Goal: Transaction & Acquisition: Purchase product/service

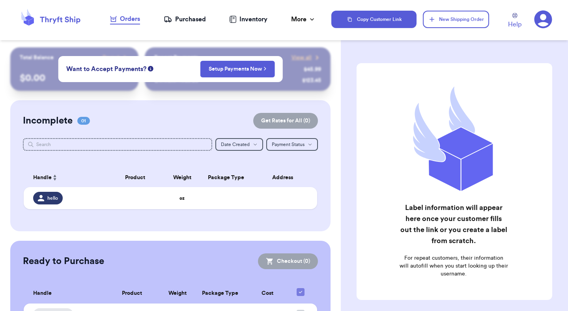
click at [541, 20] on icon at bounding box center [544, 20] width 18 height 18
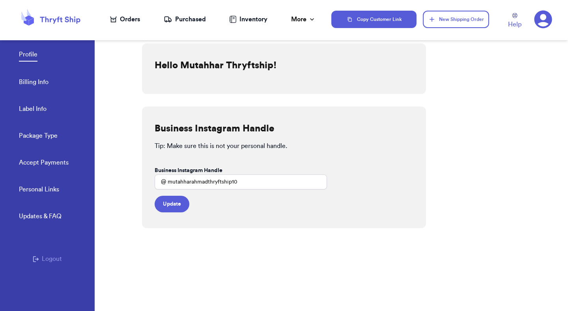
click at [57, 259] on button "Logout" at bounding box center [47, 258] width 29 height 9
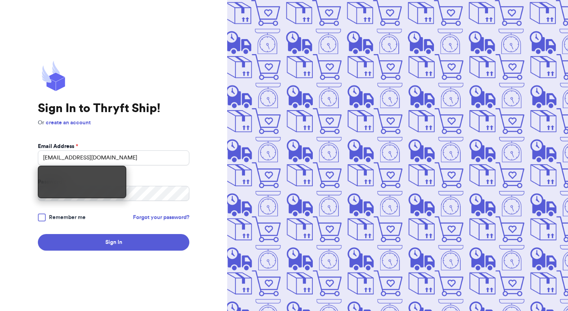
click at [139, 157] on input "[EMAIL_ADDRESS][DOMAIN_NAME]" at bounding box center [114, 157] width 152 height 15
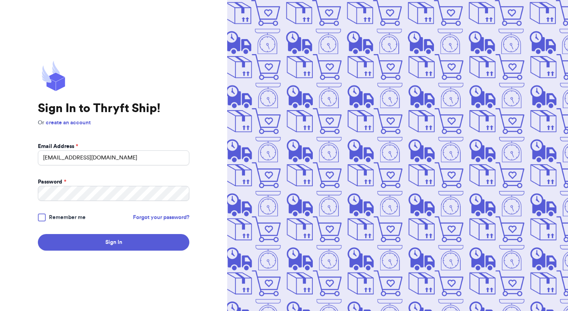
type input "mutahhar.ahmad+8@thryftship.com"
click at [46, 220] on label "Remember me" at bounding box center [62, 217] width 48 height 8
click at [0, 0] on input "Remember me" at bounding box center [0, 0] width 0 height 0
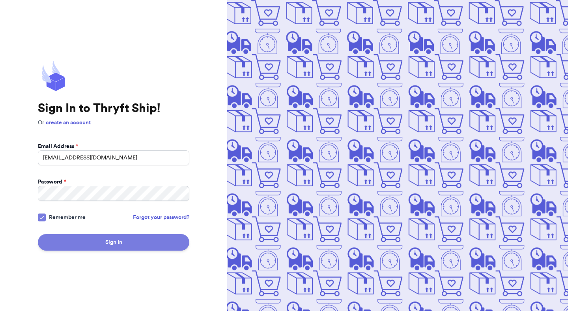
click at [83, 246] on button "Sign In" at bounding box center [114, 242] width 152 height 17
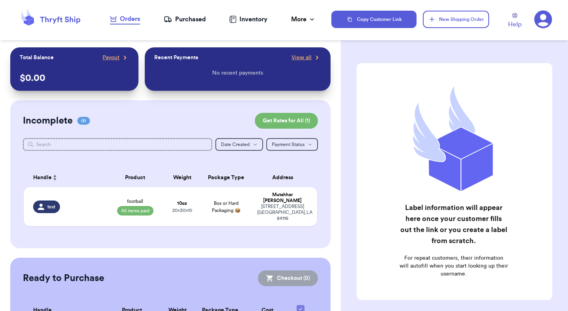
click at [374, 9] on div "Copy Customer Link New Shipping Order Help" at bounding box center [449, 19] width 237 height 26
click at [374, 15] on button "Copy Customer Link" at bounding box center [373, 19] width 85 height 17
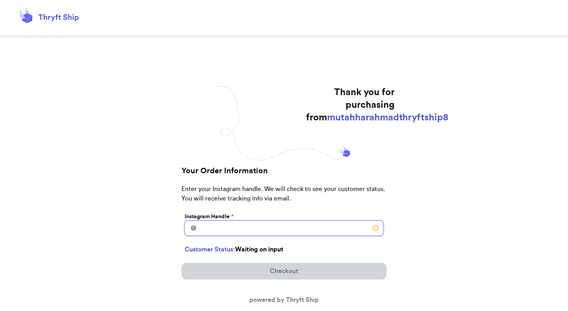
click at [253, 225] on input "Today's Subtotal" at bounding box center [284, 228] width 199 height 15
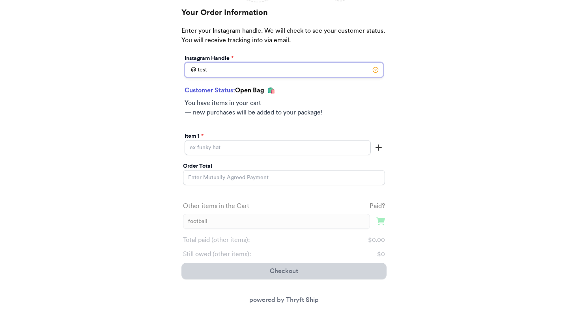
scroll to position [170, 0]
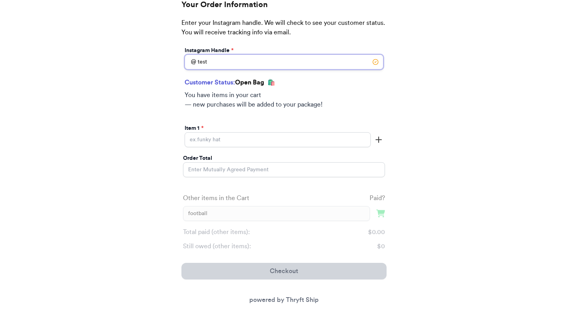
type input "test"
click at [295, 132] on input "Today's Subtotal" at bounding box center [278, 139] width 186 height 15
type input "item 2"
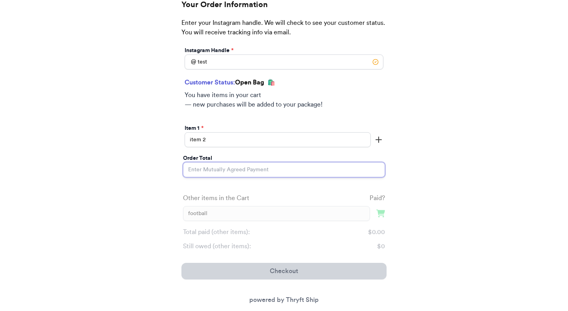
click at [296, 169] on input "Order Total" at bounding box center [284, 169] width 202 height 15
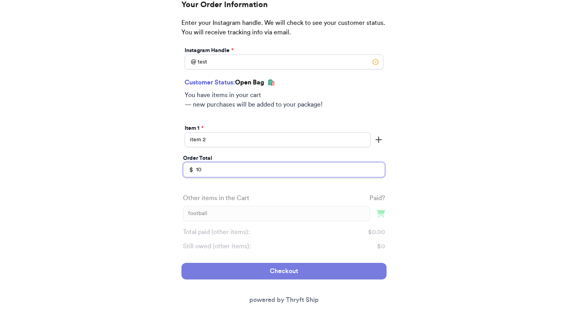
type input "10"
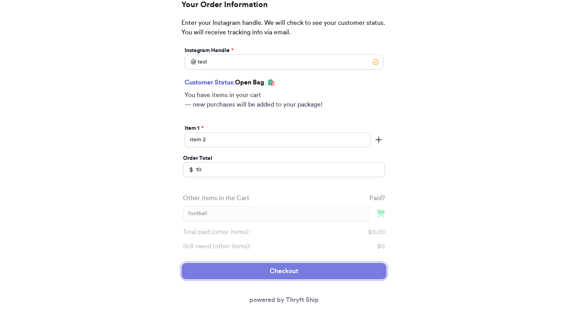
click at [325, 270] on button "Checkout" at bounding box center [284, 271] width 205 height 17
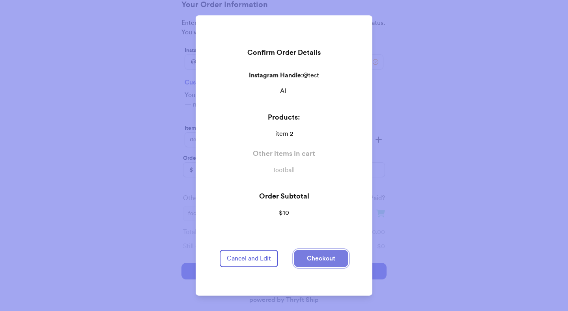
click at [324, 251] on button "Checkout" at bounding box center [321, 258] width 54 height 17
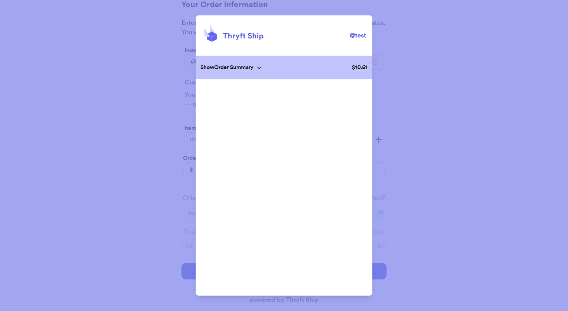
click at [432, 182] on div "@ test Show Order Summary $ 10.61 Cancel and Edit" at bounding box center [284, 155] width 568 height 311
click at [165, 92] on div "@ test Show Order Summary $ 10.61 Cancel and Edit" at bounding box center [284, 155] width 568 height 311
click at [260, 64] on div "Show Order Summary" at bounding box center [230, 68] width 61 height 8
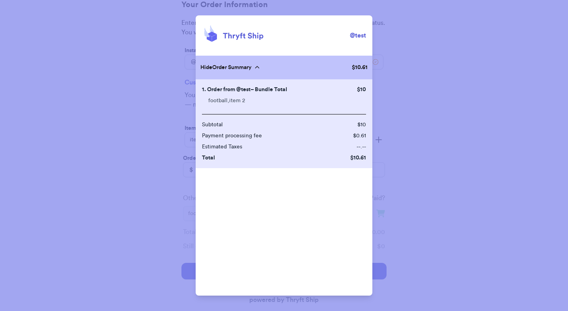
click at [260, 64] on div "Hide Order Summary" at bounding box center [229, 68] width 59 height 8
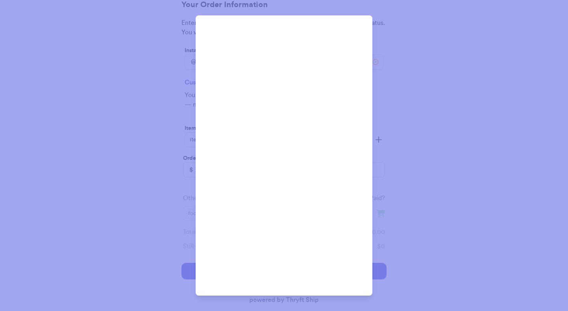
scroll to position [216, 0]
click at [290, 272] on div "Cancel and Edit" at bounding box center [284, 277] width 40 height 24
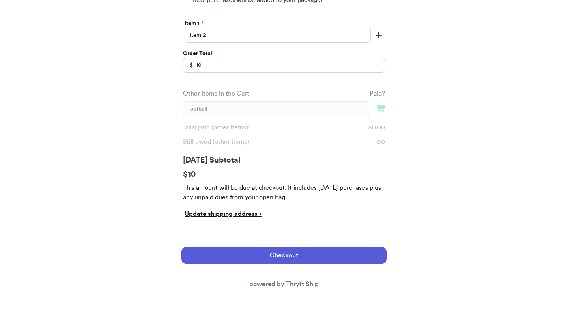
click at [221, 215] on div "Update shipping address +" at bounding box center [284, 213] width 199 height 9
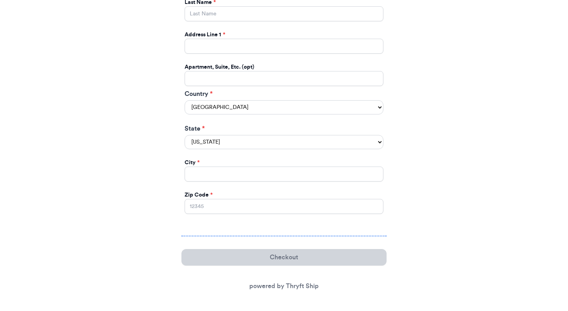
scroll to position [612, 0]
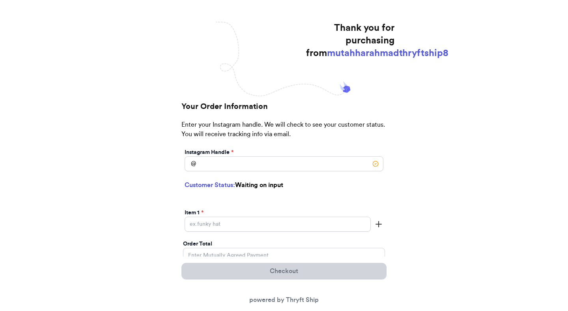
scroll to position [63, 0]
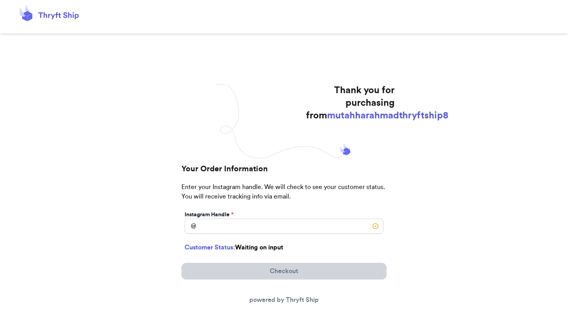
scroll to position [54, 0]
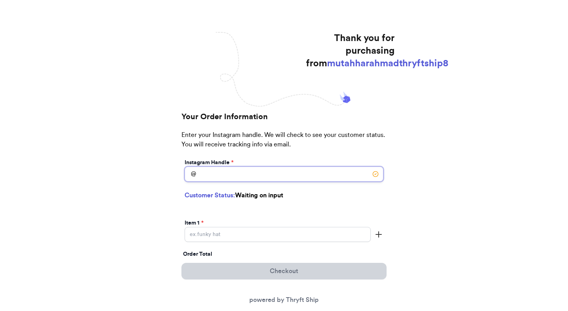
click at [273, 171] on input "[DATE] Subtotal" at bounding box center [284, 174] width 199 height 15
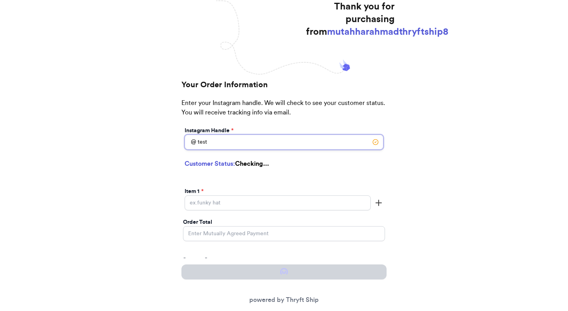
scroll to position [160, 0]
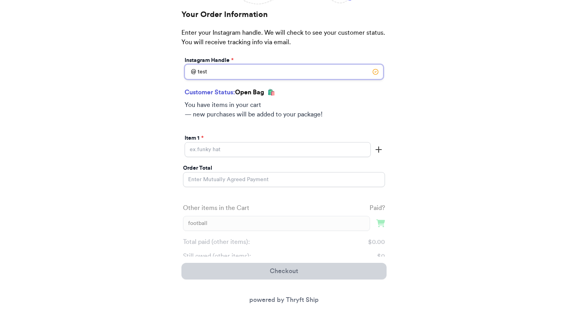
type input "test"
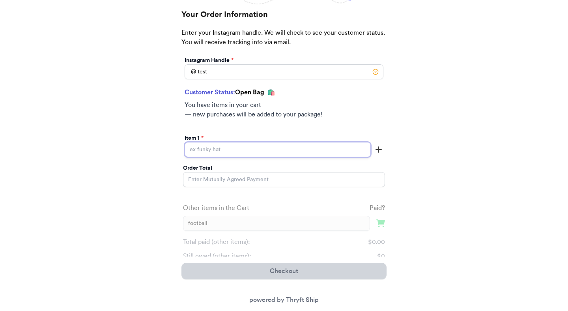
click at [257, 146] on input "[DATE] Subtotal" at bounding box center [278, 149] width 186 height 15
type input "item 1"
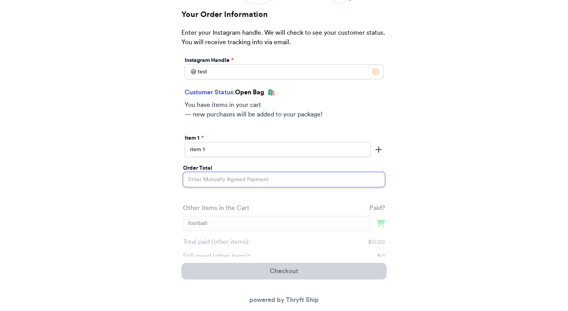
click at [274, 183] on input "Order Total" at bounding box center [284, 179] width 202 height 15
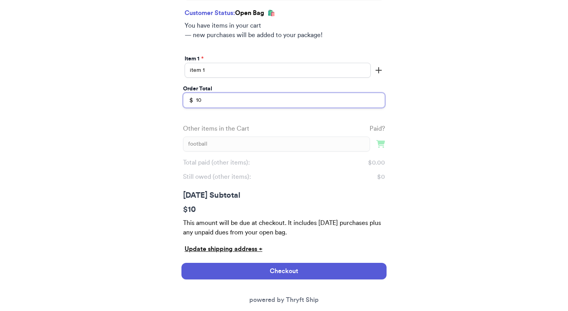
scroll to position [255, 0]
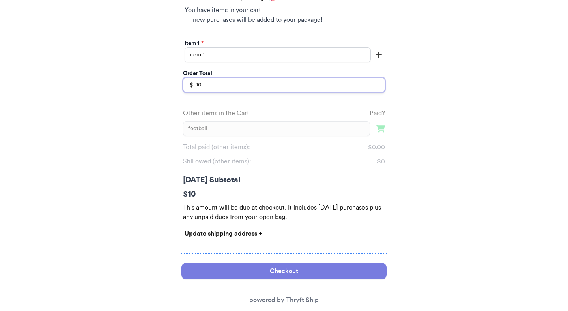
type input "10"
click at [293, 273] on button "Checkout" at bounding box center [284, 271] width 205 height 17
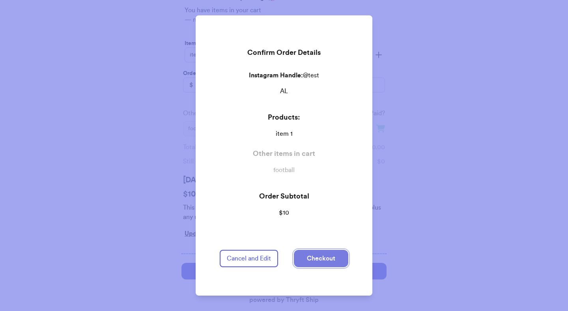
click at [304, 256] on button "Checkout" at bounding box center [321, 258] width 54 height 17
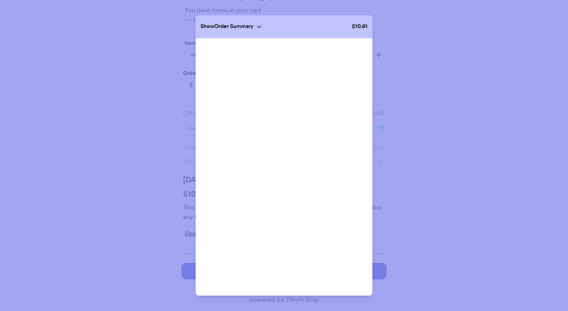
scroll to position [45, 0]
